Goal: Information Seeking & Learning: Learn about a topic

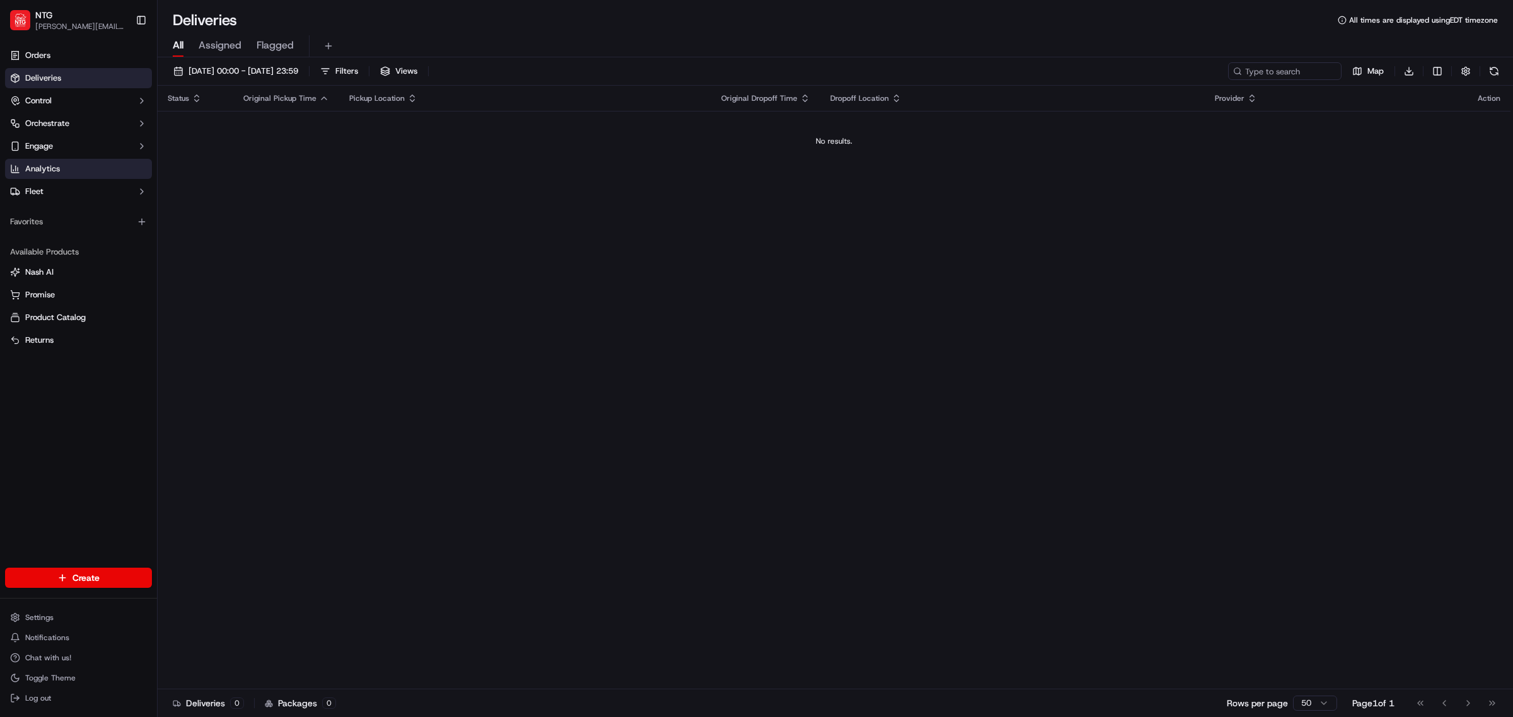
click at [55, 165] on span "Analytics" at bounding box center [42, 168] width 35 height 11
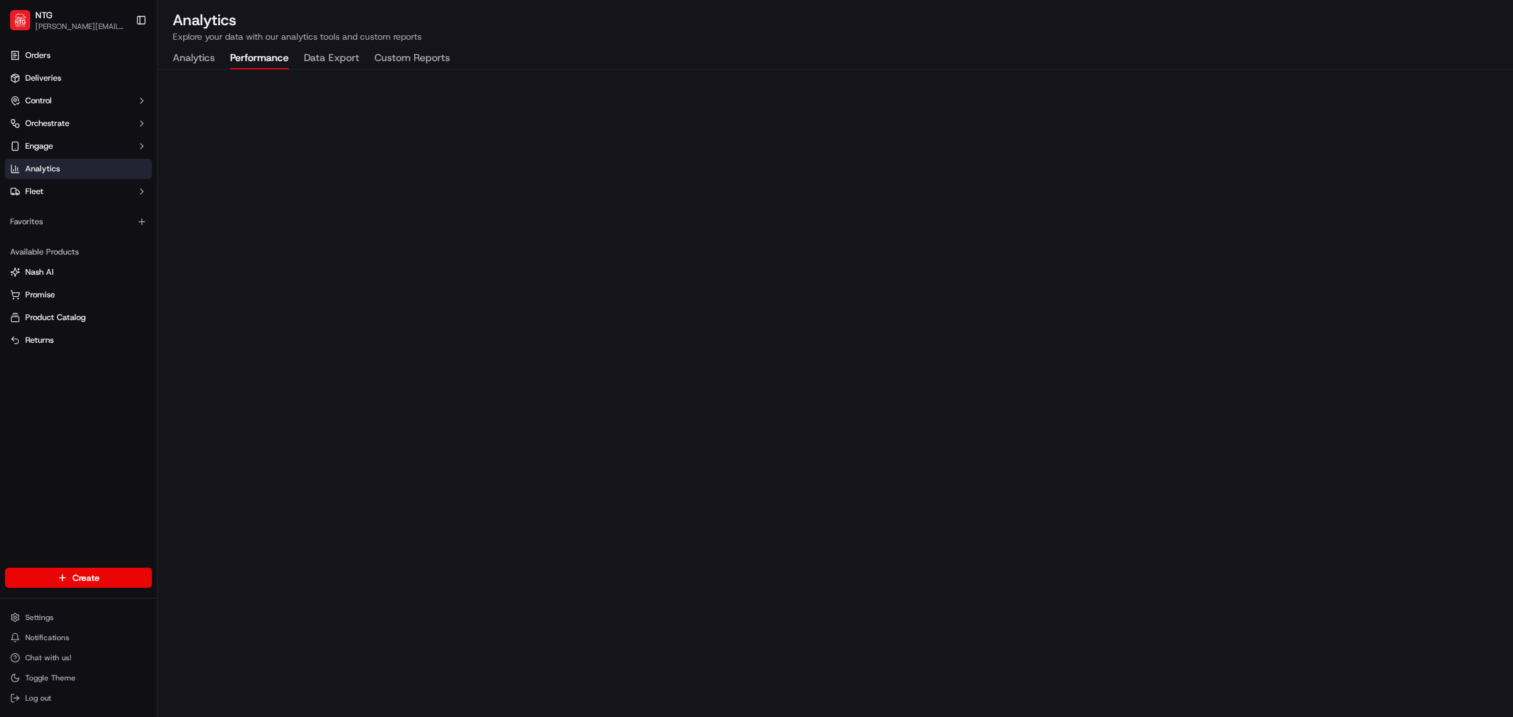
click at [281, 58] on button "Performance" at bounding box center [259, 58] width 59 height 21
